Goal: Task Accomplishment & Management: Use online tool/utility

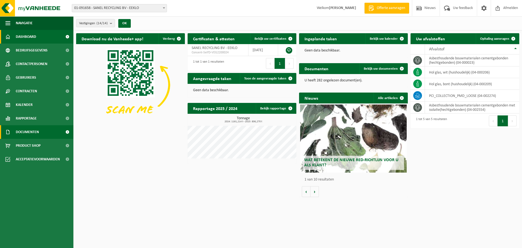
click at [24, 127] on span "Documenten" at bounding box center [27, 132] width 23 height 14
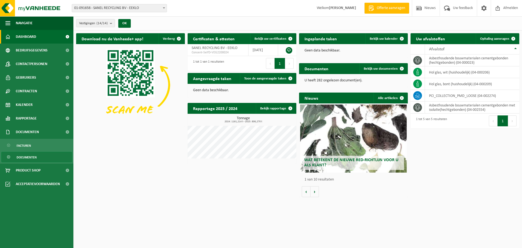
click at [35, 157] on span "Documenten" at bounding box center [27, 157] width 20 height 10
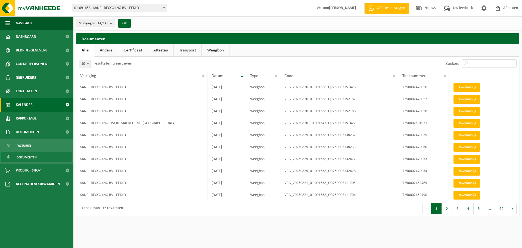
click at [27, 102] on span "Kalender" at bounding box center [24, 105] width 17 height 14
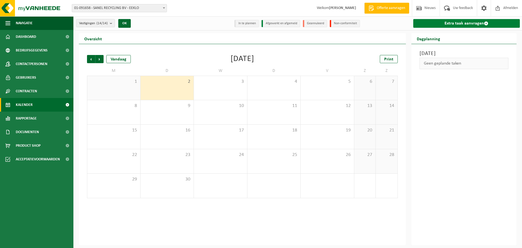
click at [485, 22] on span at bounding box center [486, 23] width 4 height 4
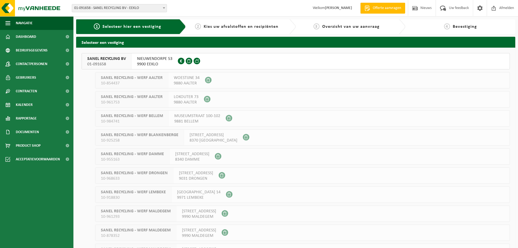
click at [95, 60] on span "SANEL RECYCLING BV" at bounding box center [106, 58] width 39 height 5
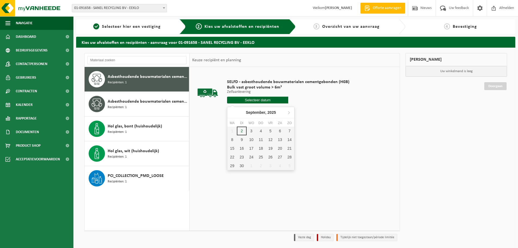
click at [257, 100] on input "text" at bounding box center [257, 100] width 61 height 7
click at [259, 130] on div "4" at bounding box center [261, 131] width 10 height 9
type input "Van 2025-09-04"
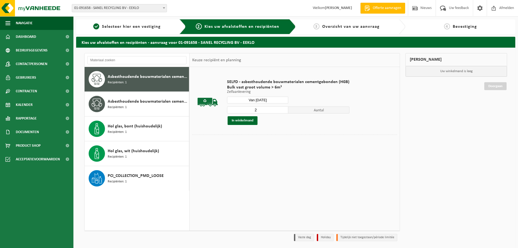
type input "2"
click at [283, 108] on input "2" at bounding box center [257, 109] width 61 height 7
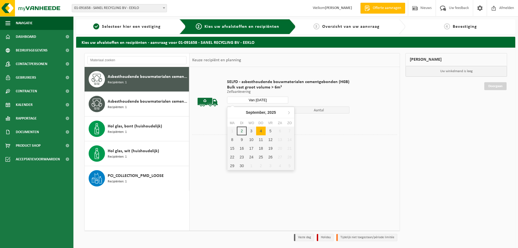
click at [278, 99] on input "Van 2025-09-04" at bounding box center [257, 100] width 61 height 7
click at [251, 130] on div "3" at bounding box center [252, 131] width 10 height 9
type input "Van 2025-09-03"
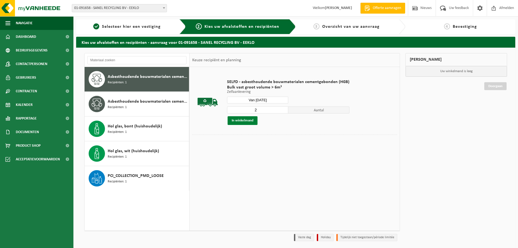
click at [248, 120] on button "In winkelmand" at bounding box center [243, 120] width 30 height 9
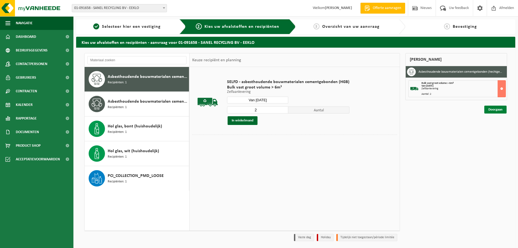
click at [496, 108] on link "Doorgaan" at bounding box center [496, 110] width 22 height 8
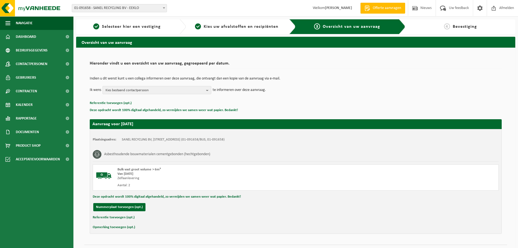
scroll to position [13, 0]
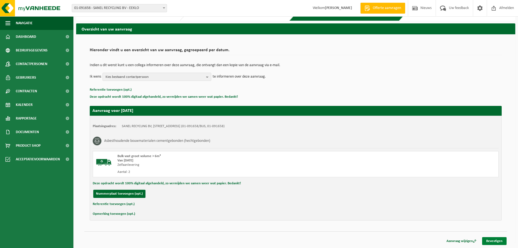
click at [493, 239] on link "Bevestigen" at bounding box center [494, 241] width 24 height 8
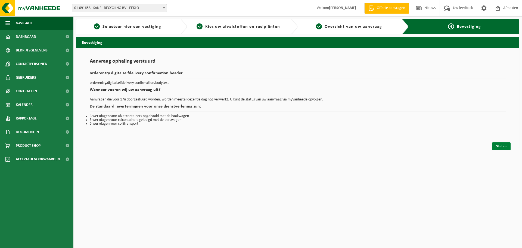
click at [503, 146] on link "Sluiten" at bounding box center [502, 146] width 19 height 8
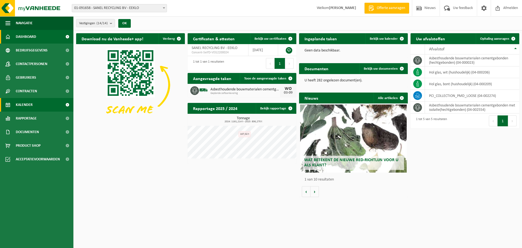
click at [32, 104] on span "Kalender" at bounding box center [24, 105] width 17 height 14
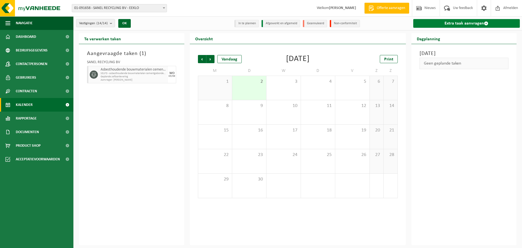
click at [460, 23] on link "Extra taak aanvragen" at bounding box center [467, 23] width 107 height 9
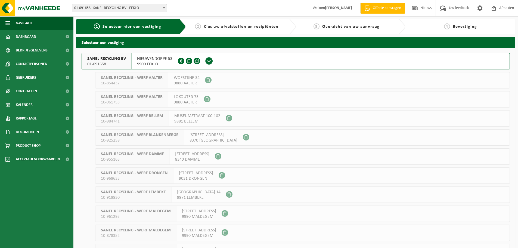
click at [107, 65] on span "01-091658" at bounding box center [106, 63] width 39 height 5
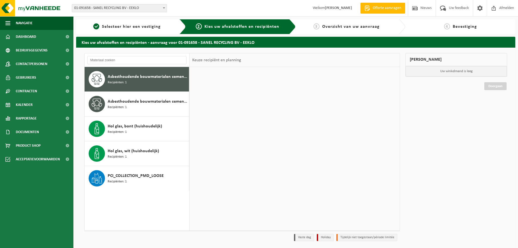
click at [134, 78] on span "Asbesthoudende bouwmaterialen cementgebonden (hechtgebonden)" at bounding box center [148, 76] width 80 height 7
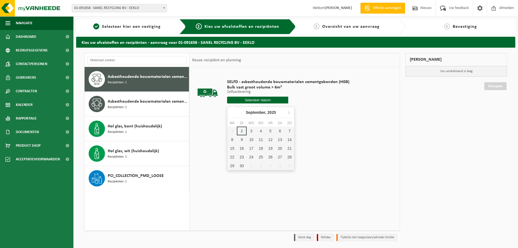
click at [266, 98] on input "text" at bounding box center [257, 100] width 61 height 7
click at [262, 130] on div "4" at bounding box center [261, 131] width 10 height 9
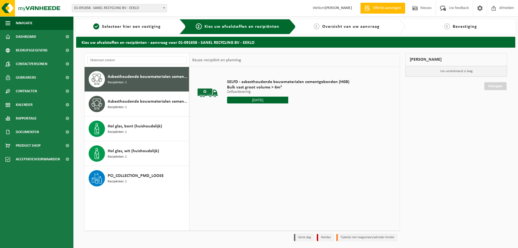
type input "Van 2025-09-04"
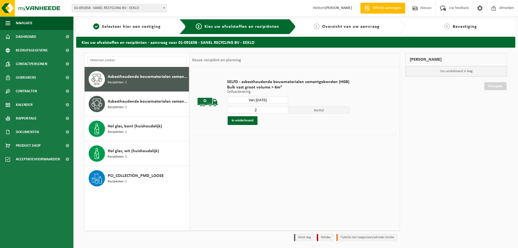
click at [283, 108] on input "2" at bounding box center [257, 109] width 61 height 7
type input "3"
click at [283, 108] on input "3" at bounding box center [257, 109] width 61 height 7
click at [243, 121] on button "In winkelmand" at bounding box center [243, 120] width 30 height 9
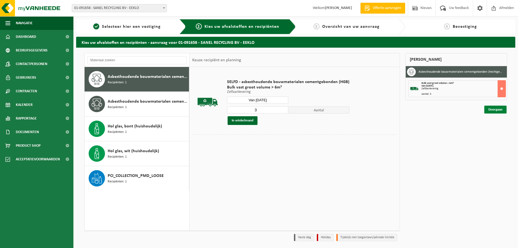
click at [491, 109] on link "Doorgaan" at bounding box center [496, 110] width 22 height 8
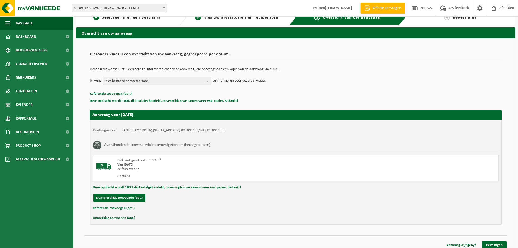
scroll to position [13, 0]
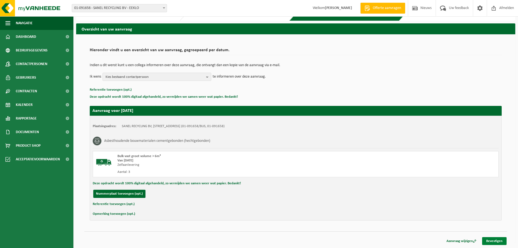
click at [490, 239] on link "Bevestigen" at bounding box center [494, 241] width 24 height 8
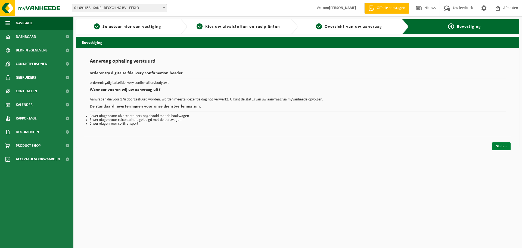
click at [500, 147] on link "Sluiten" at bounding box center [502, 146] width 19 height 8
